Goal: Navigation & Orientation: Understand site structure

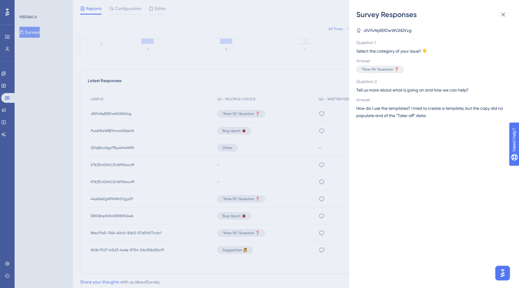
click at [5, 136] on div "Survey Responses o1Vl1vNyEEfDwWGN2Vzg Question 1 Select the category of your is…" at bounding box center [259, 144] width 519 height 288
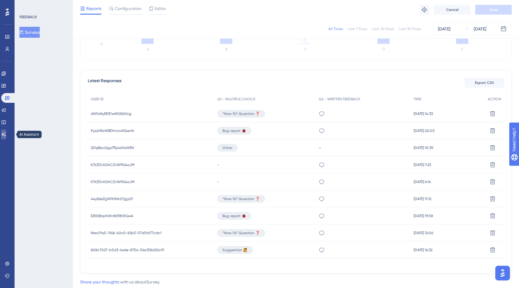
click at [6, 134] on icon at bounding box center [3, 134] width 5 height 5
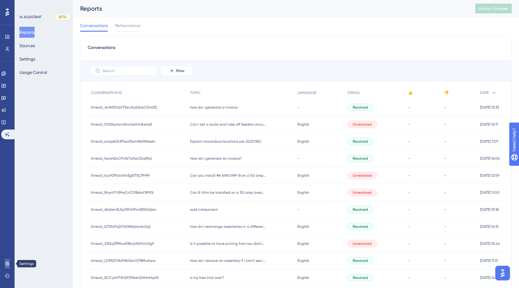
click at [8, 263] on icon at bounding box center [7, 263] width 5 height 5
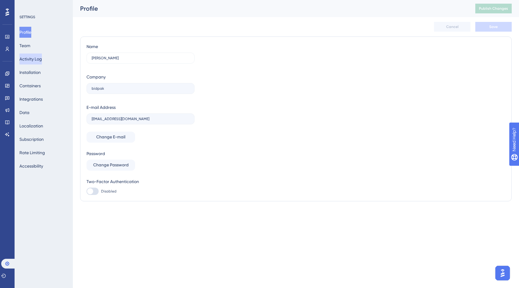
click at [36, 62] on button "Activity Log" at bounding box center [30, 58] width 22 height 11
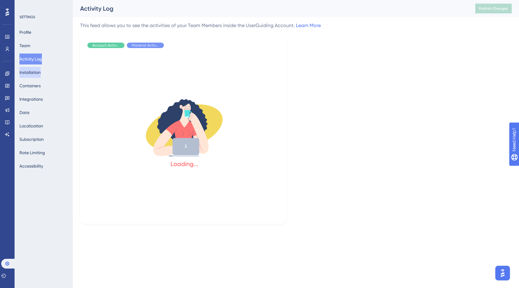
click at [34, 71] on button "Installation" at bounding box center [29, 72] width 21 height 11
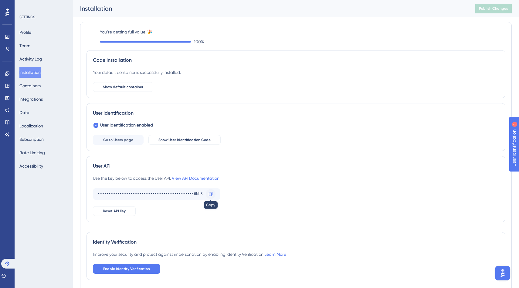
click at [212, 195] on icon at bounding box center [211, 194] width 4 height 4
click at [211, 193] on icon at bounding box center [210, 193] width 5 height 5
